Goal: Transaction & Acquisition: Purchase product/service

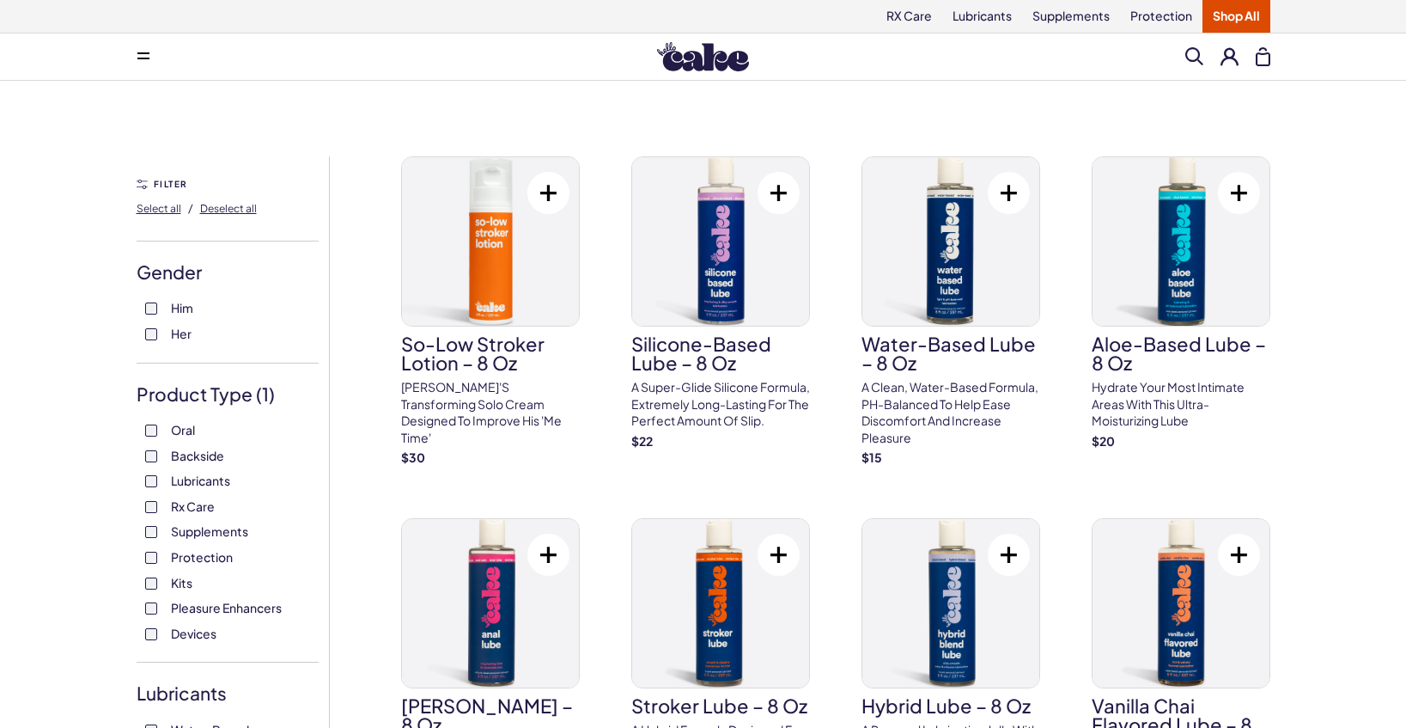
click at [546, 191] on button at bounding box center [548, 193] width 42 height 42
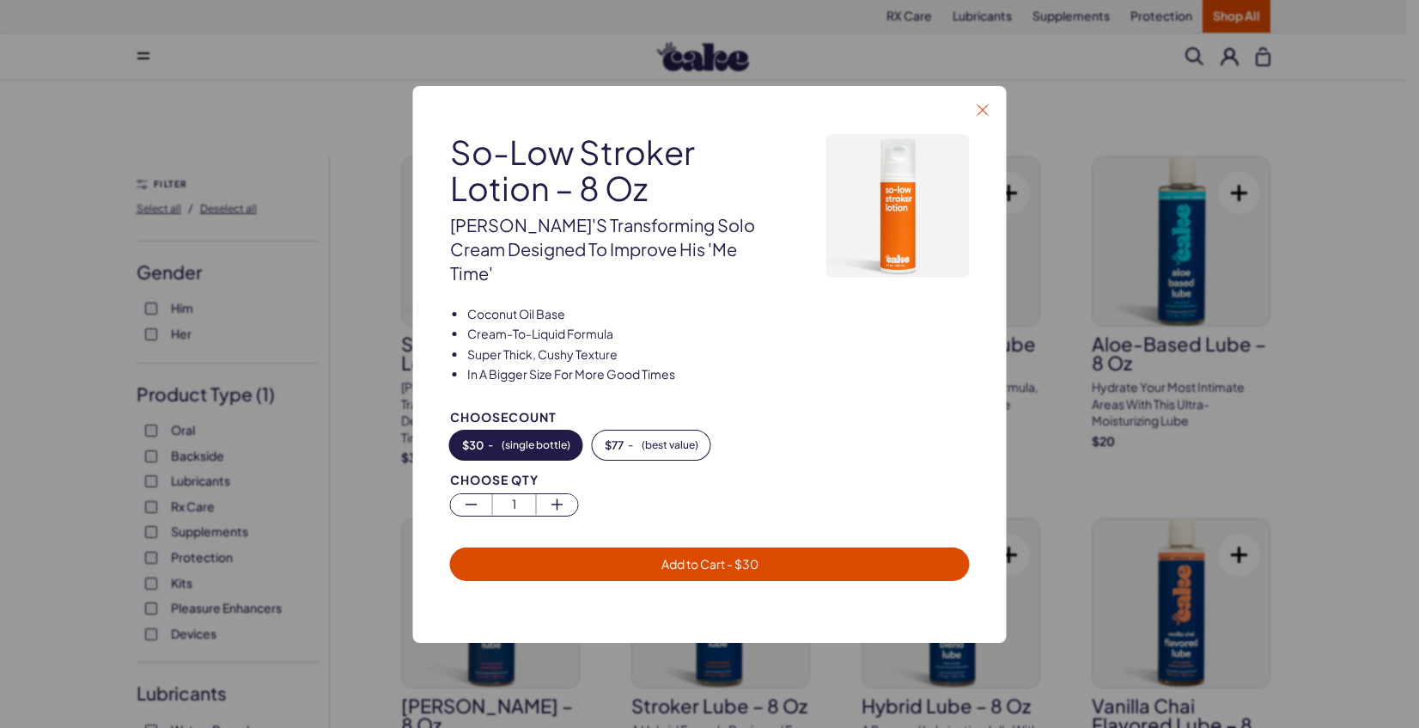
click at [983, 115] on icon "button" at bounding box center [983, 110] width 10 height 10
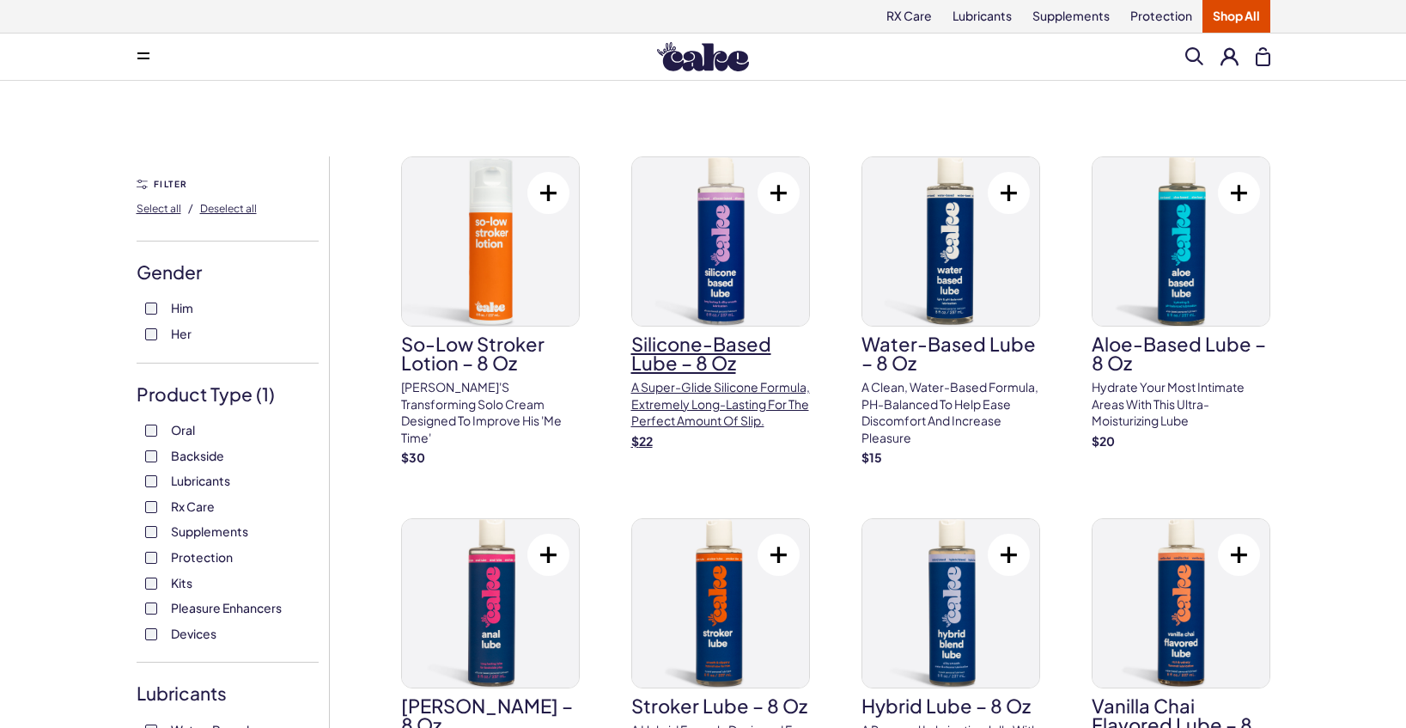
click at [722, 303] on img at bounding box center [720, 241] width 177 height 168
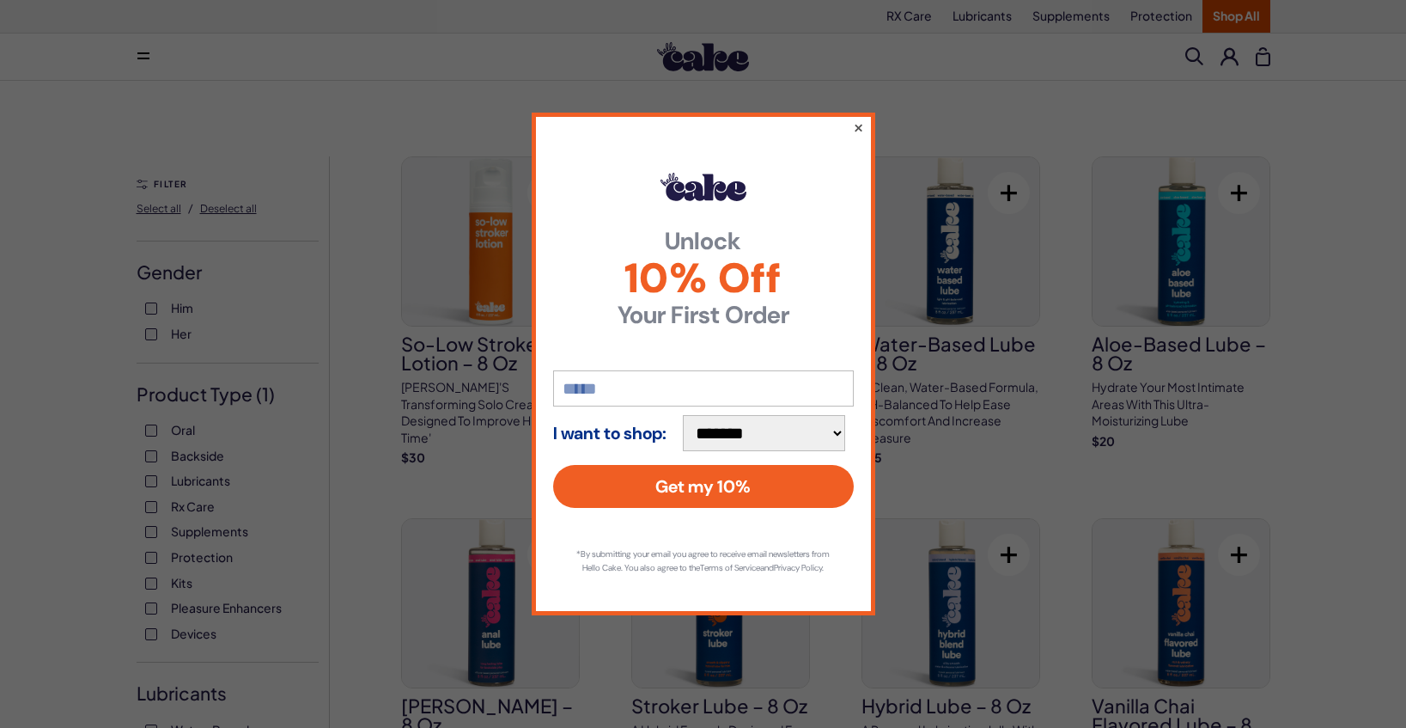
click at [861, 119] on button "×" at bounding box center [857, 127] width 11 height 21
